Goal: Task Accomplishment & Management: Manage account settings

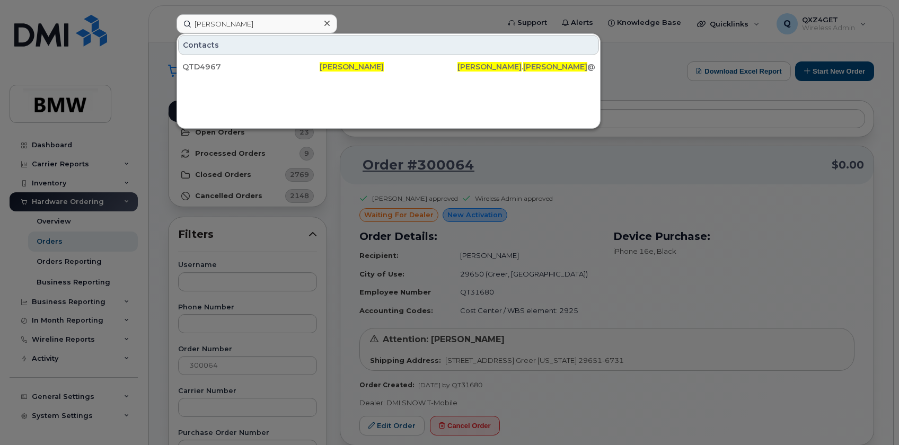
scroll to position [102, 0]
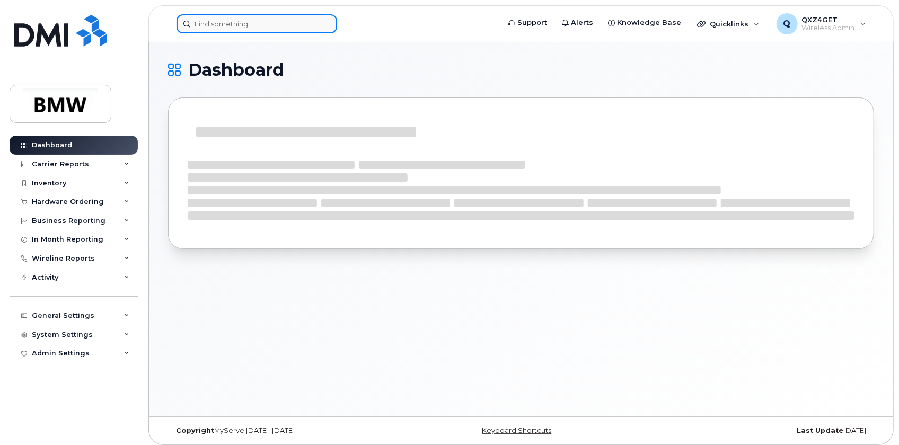
click at [218, 20] on input at bounding box center [257, 23] width 161 height 19
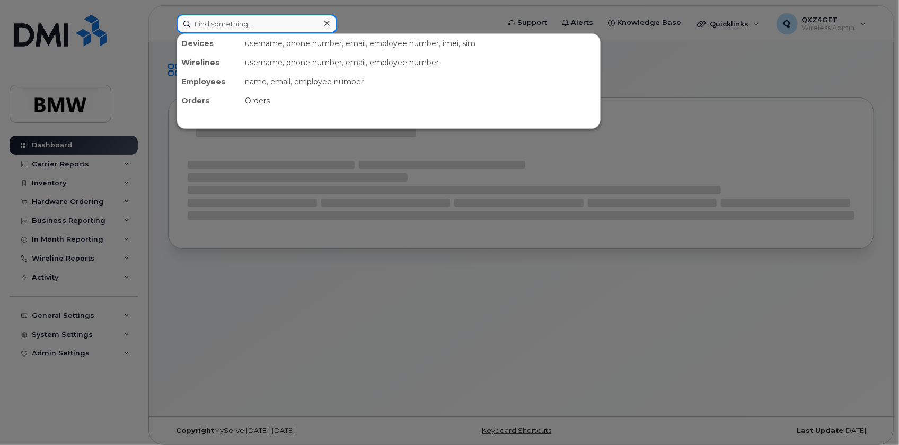
paste input "8649990795"
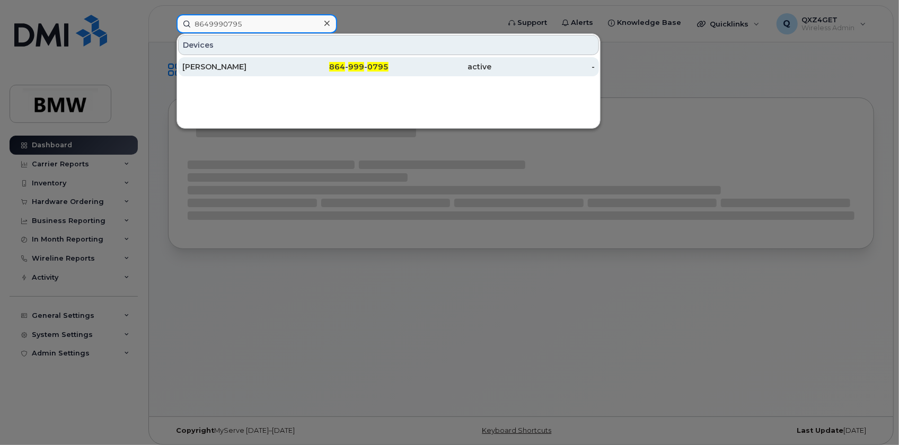
type input "8649990795"
click at [196, 63] on div "[PERSON_NAME]" at bounding box center [233, 67] width 103 height 11
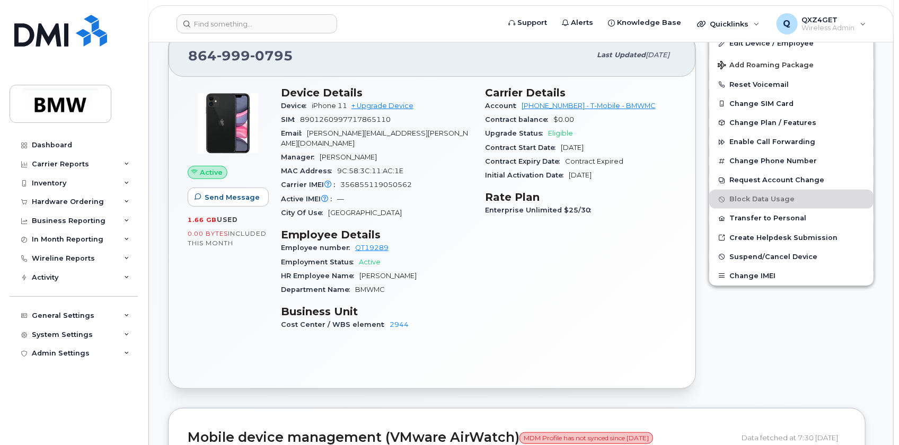
scroll to position [289, 0]
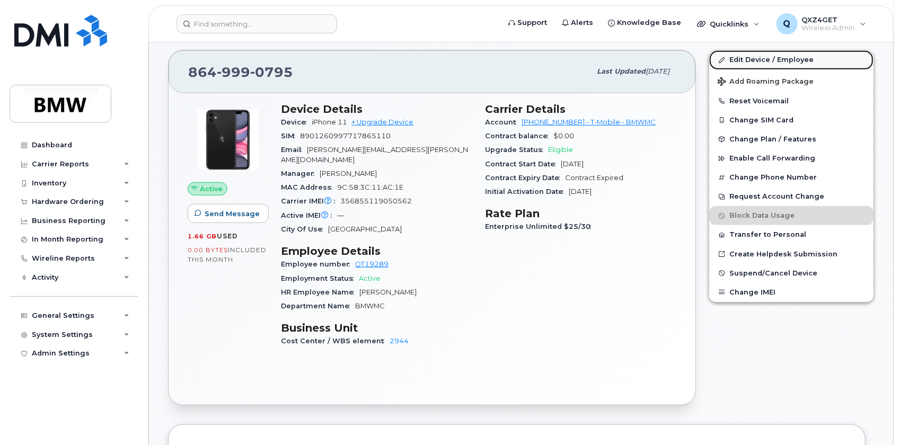
click at [739, 52] on link "Edit Device / Employee" at bounding box center [791, 59] width 164 height 19
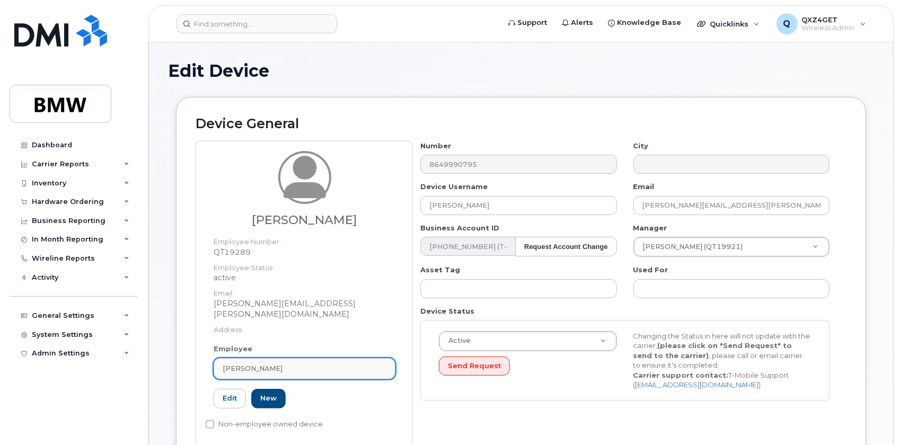
click at [265, 358] on link "Tammy Davis" at bounding box center [305, 368] width 182 height 21
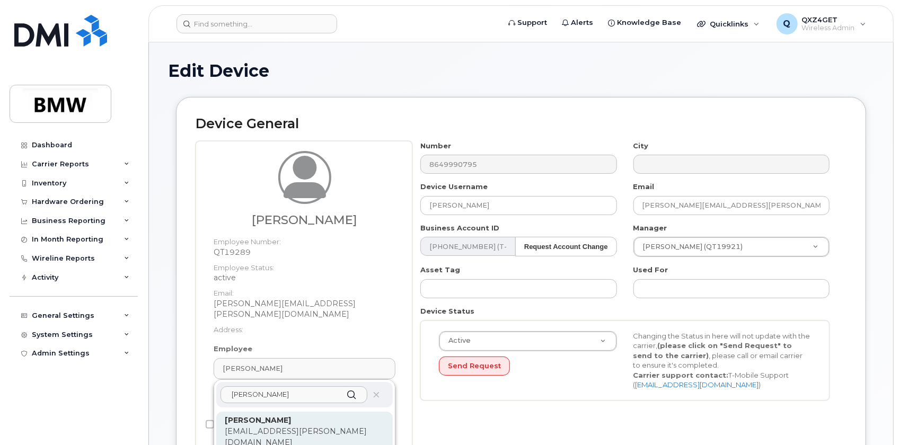
type input "mariko"
click at [278, 426] on p "mariko.browning@bmwmc.com" at bounding box center [305, 437] width 160 height 22
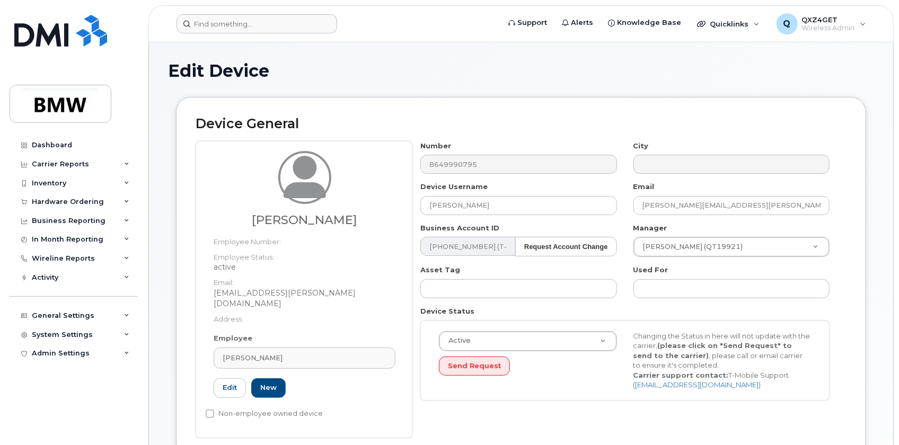
type input "QT21618"
type input "[PERSON_NAME]"
type input "[EMAIL_ADDRESS][PERSON_NAME][DOMAIN_NAME]"
type input "14966868"
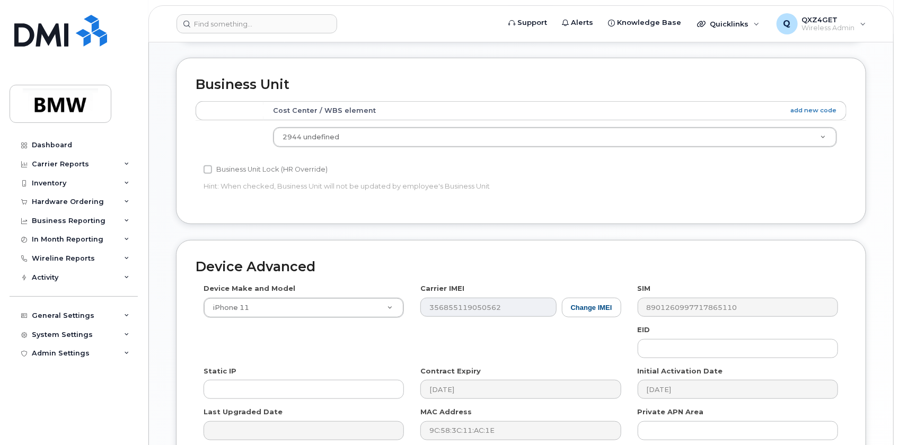
scroll to position [515, 0]
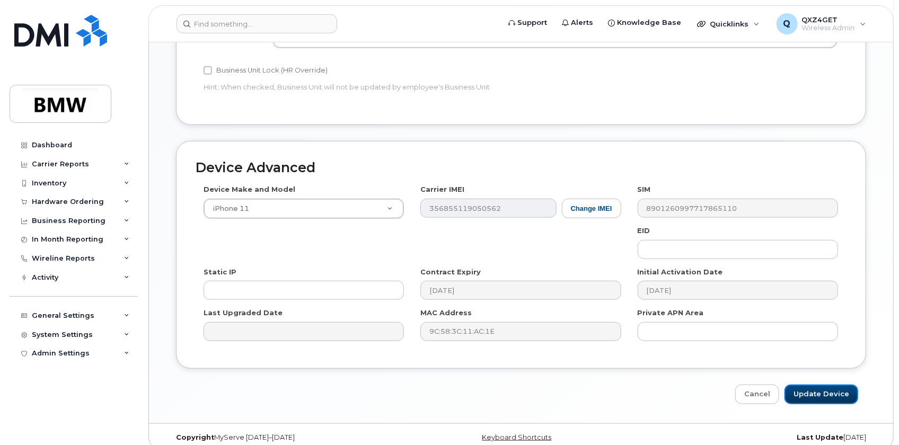
click at [815, 385] on input "Update Device" at bounding box center [822, 395] width 74 height 20
type input "Saving..."
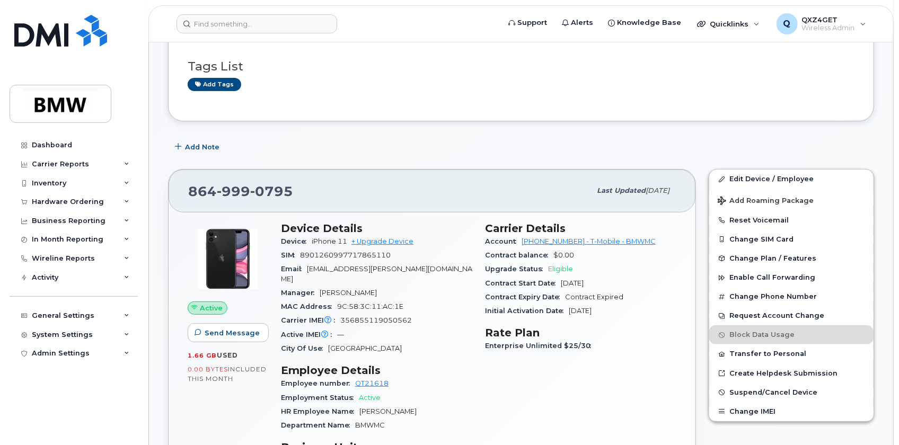
scroll to position [418, 0]
